Goal: Task Accomplishment & Management: Manage account settings

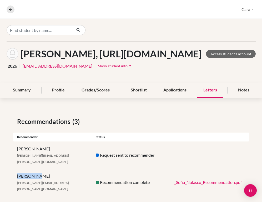
scroll to position [37, 0]
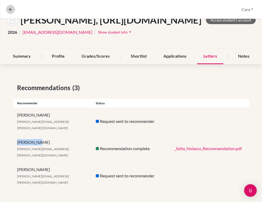
click at [14, 11] on button at bounding box center [11, 10] width 8 height 8
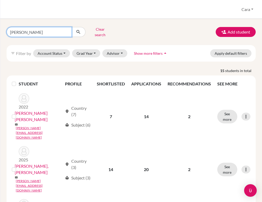
click at [59, 32] on input "[PERSON_NAME]" at bounding box center [39, 32] width 65 height 10
type input "[PERSON_NAME]"
click button "submit" at bounding box center [78, 32] width 14 height 10
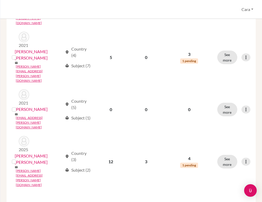
scroll to position [371, 0]
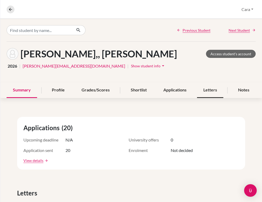
click at [208, 89] on div "Letters" at bounding box center [210, 90] width 26 height 15
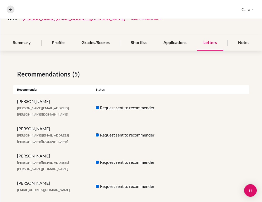
scroll to position [57, 0]
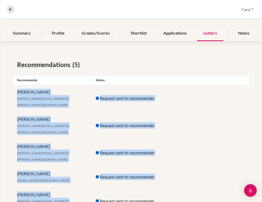
drag, startPoint x: 62, startPoint y: 184, endPoint x: 14, endPoint y: 93, distance: 101.9
click at [14, 94] on div "Recommendations (5) Recommender Status [PERSON_NAME] [PERSON_NAME][EMAIL_ADDRES…" at bounding box center [130, 138] width 261 height 180
copy div "[PERSON_NAME] [PERSON_NAME][EMAIL_ADDRESS][PERSON_NAME][DOMAIN_NAME] Request se…"
